Goal: Transaction & Acquisition: Book appointment/travel/reservation

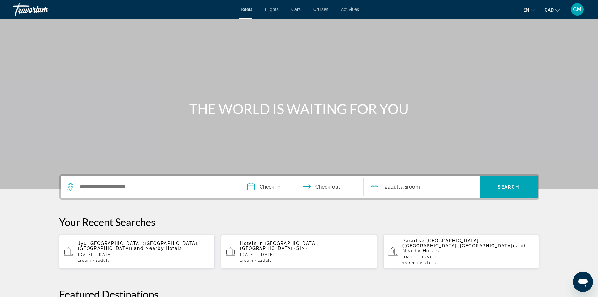
click at [125, 193] on div "Search widget" at bounding box center [151, 186] width 168 height 23
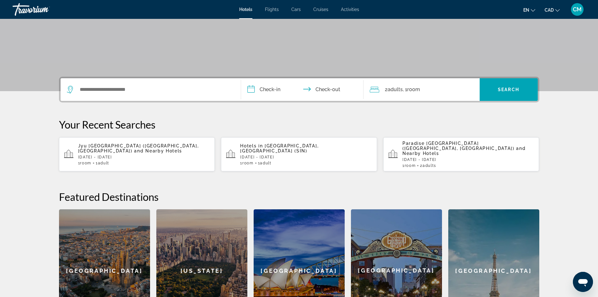
scroll to position [28, 0]
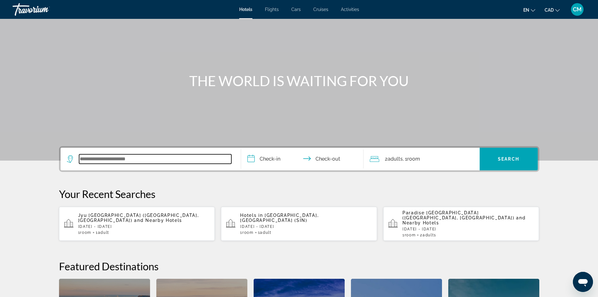
click at [109, 157] on input "Search widget" at bounding box center [155, 158] width 152 height 9
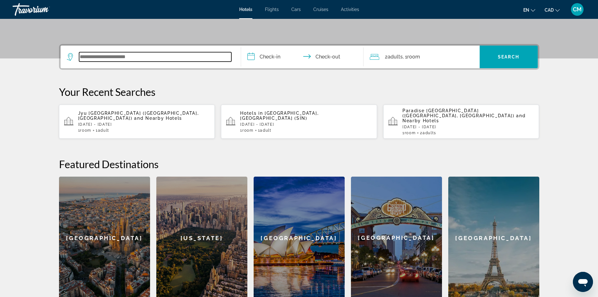
scroll to position [154, 0]
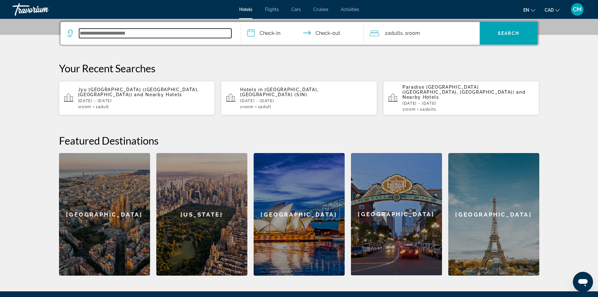
paste input "**********"
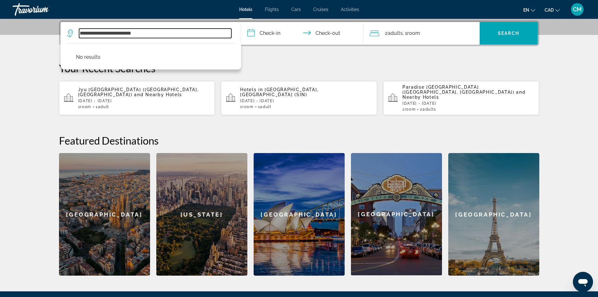
drag, startPoint x: 126, startPoint y: 34, endPoint x: 0, endPoint y: 48, distance: 127.0
click at [0, 48] on section "**********" at bounding box center [299, 60] width 598 height 429
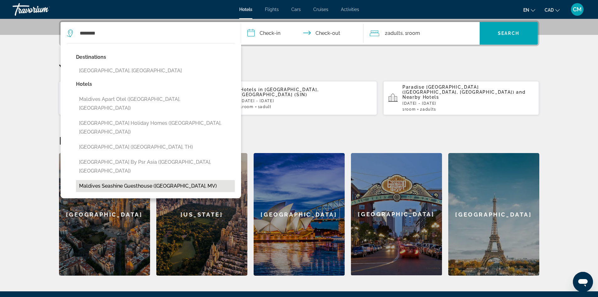
click at [125, 180] on button "Maldives Seashine Guesthouse ([GEOGRAPHIC_DATA], MV)" at bounding box center [155, 186] width 159 height 12
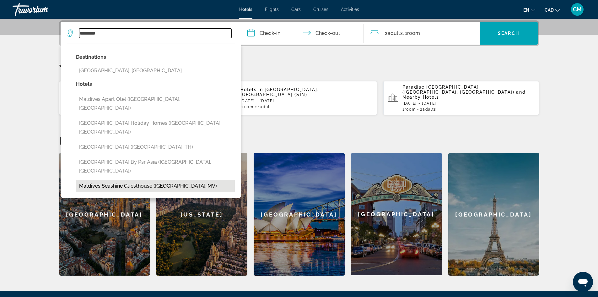
type input "**********"
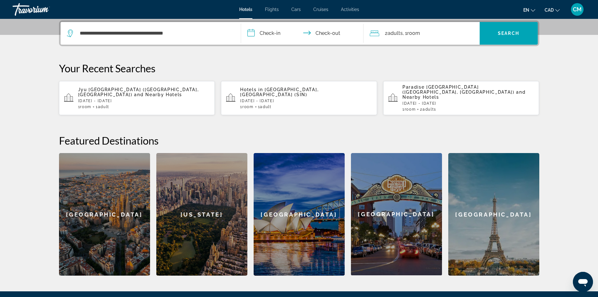
click at [269, 32] on input "**********" at bounding box center [303, 34] width 125 height 24
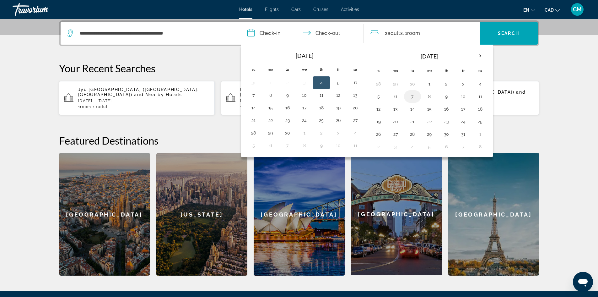
click at [412, 95] on button "7" at bounding box center [412, 96] width 10 height 9
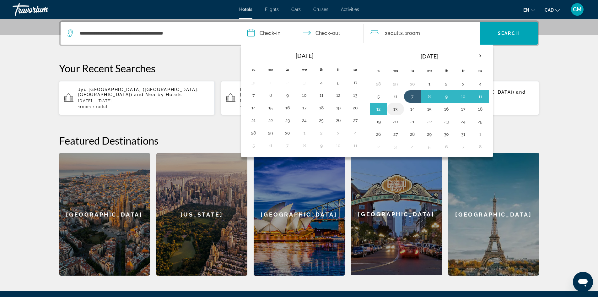
click at [395, 109] on button "13" at bounding box center [396, 109] width 10 height 9
type input "**********"
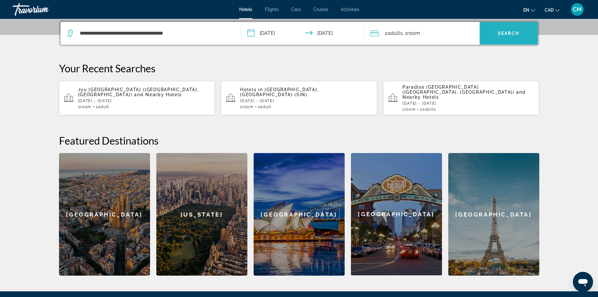
click at [509, 33] on span "Search" at bounding box center [508, 33] width 21 height 5
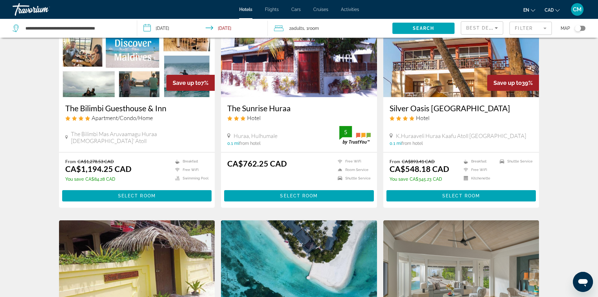
scroll to position [63, 0]
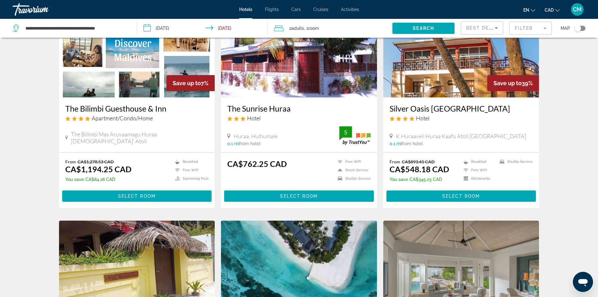
click at [456, 89] on img "Main content" at bounding box center [461, 47] width 156 height 100
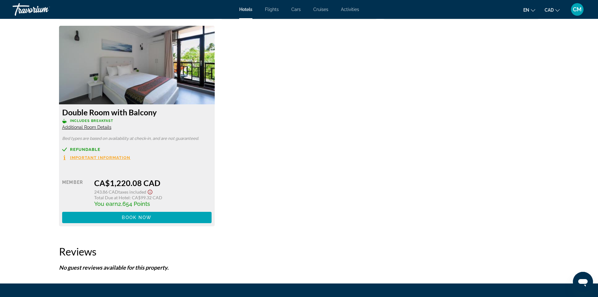
scroll to position [953, 0]
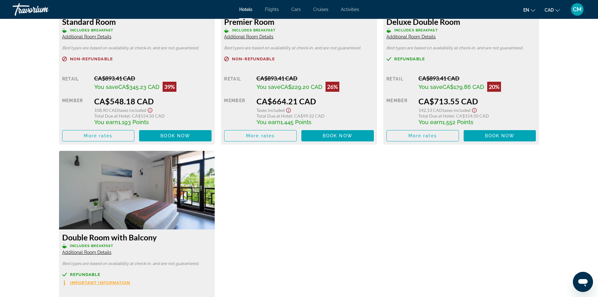
click at [154, 109] on icon "Show Taxes and Fees disclaimer" at bounding box center [150, 110] width 8 height 6
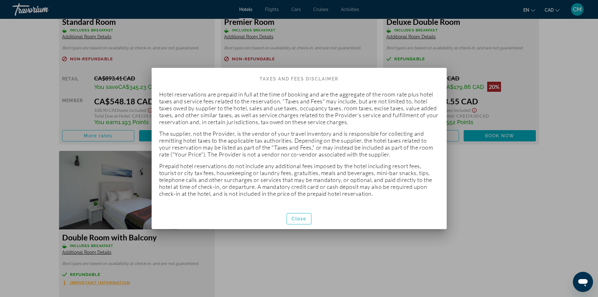
click at [288, 109] on p "Hotel reservations are prepaid in full at the time of booking and are the aggre…" at bounding box center [299, 108] width 280 height 35
click at [292, 217] on span "Close" at bounding box center [299, 218] width 15 height 5
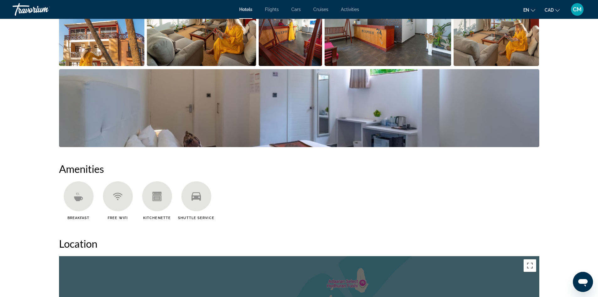
scroll to position [294, 0]
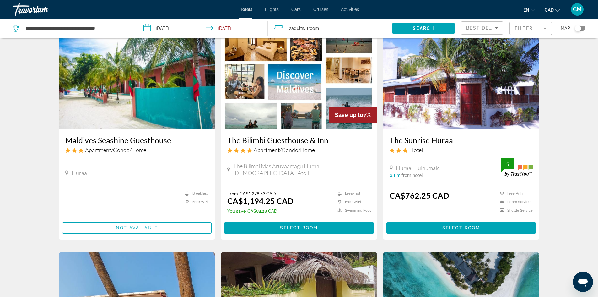
scroll to position [31, 0]
click at [122, 94] on img "Main content" at bounding box center [137, 78] width 156 height 100
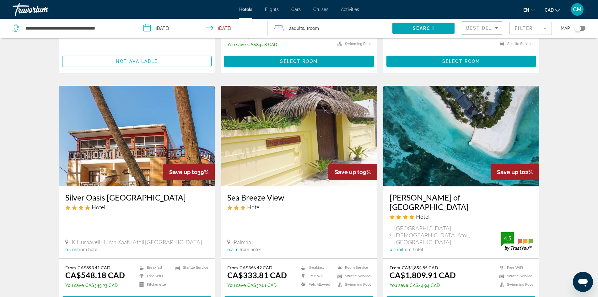
scroll to position [188, 0]
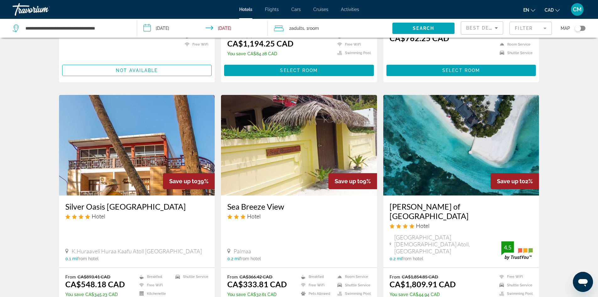
click at [505, 157] on img "Main content" at bounding box center [461, 145] width 156 height 100
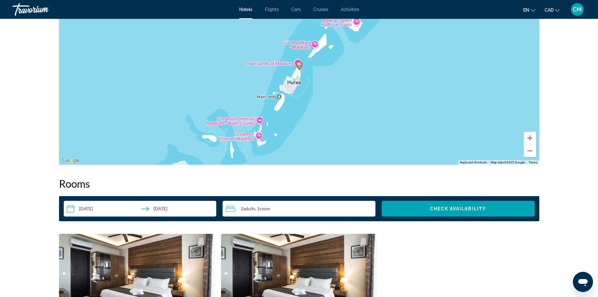
scroll to position [785, 0]
